Goal: Task Accomplishment & Management: Use online tool/utility

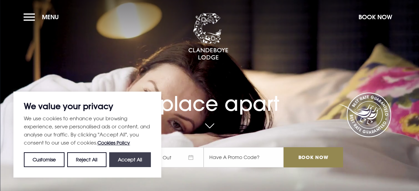
click at [127, 160] on button "Accept All" at bounding box center [130, 159] width 42 height 15
checkbox input "true"
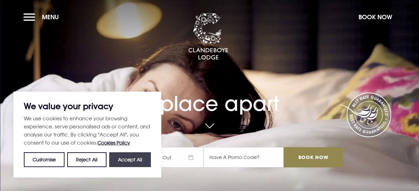
checkbox input "true"
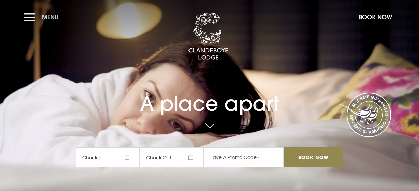
click at [52, 14] on span "Menu" at bounding box center [50, 17] width 17 height 8
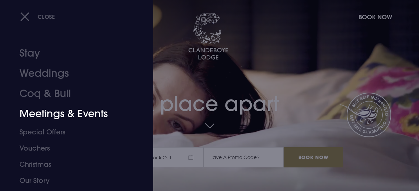
click at [79, 115] on link "Meetings & Events" at bounding box center [71, 114] width 105 height 20
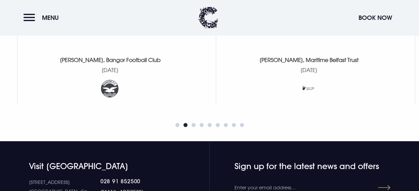
scroll to position [1009, 0]
